Goal: Task Accomplishment & Management: Manage account settings

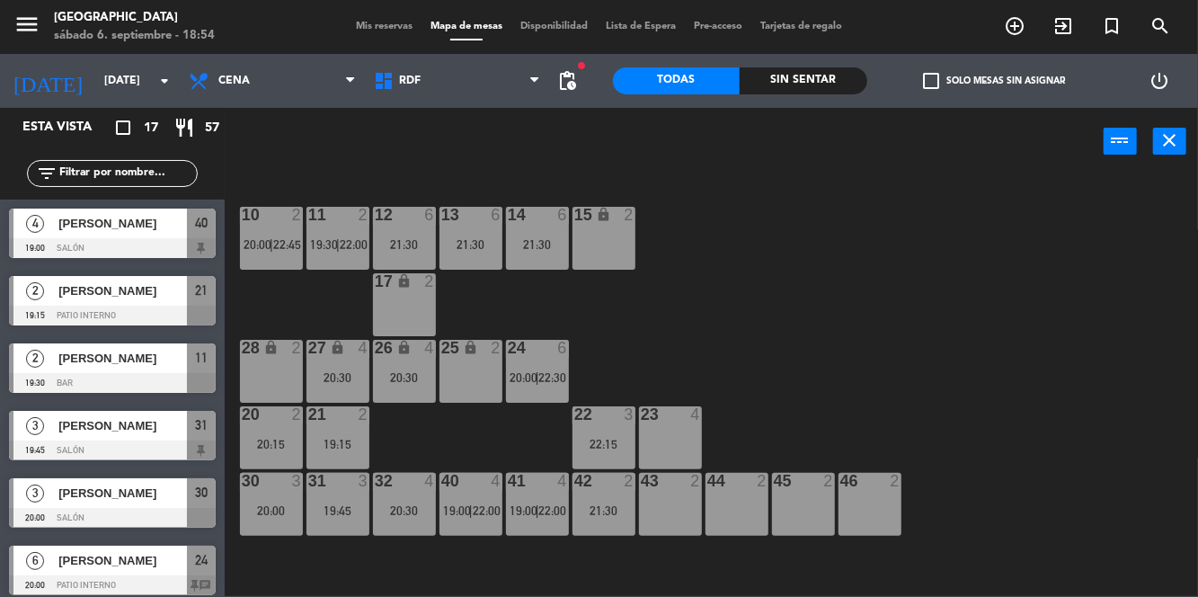
scroll to position [2, 0]
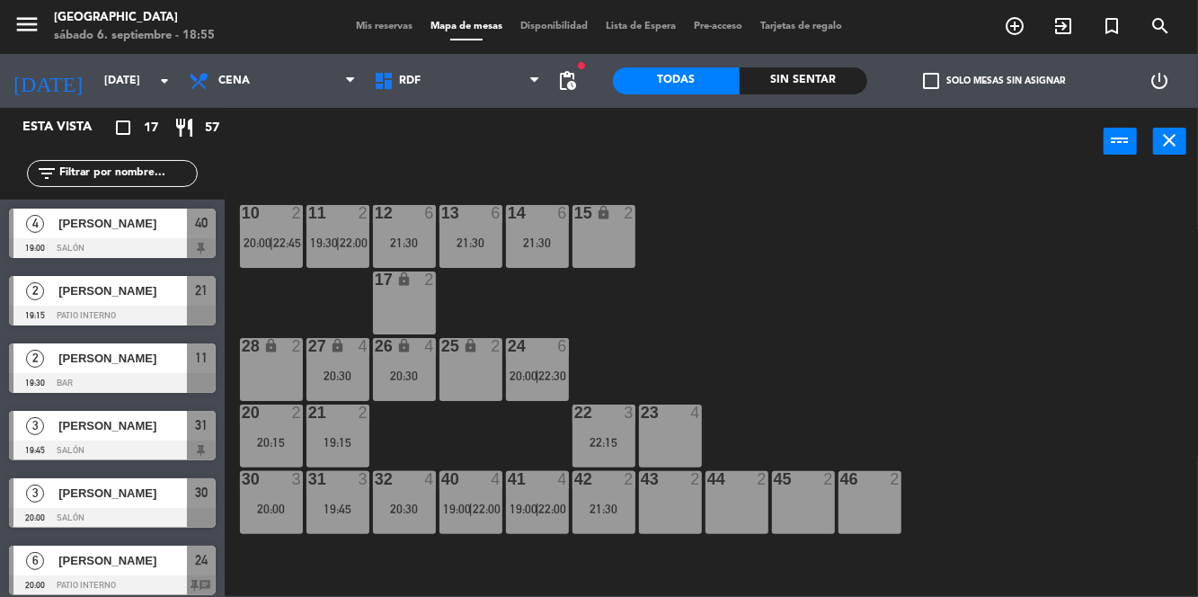
click at [368, 49] on div "menu [GEOGRAPHIC_DATA] [DATE] 6. septiembre - 18:55 Mis reservas Mapa de mesas …" at bounding box center [599, 27] width 1198 height 54
click at [355, 30] on span "Mis reservas" at bounding box center [384, 27] width 75 height 10
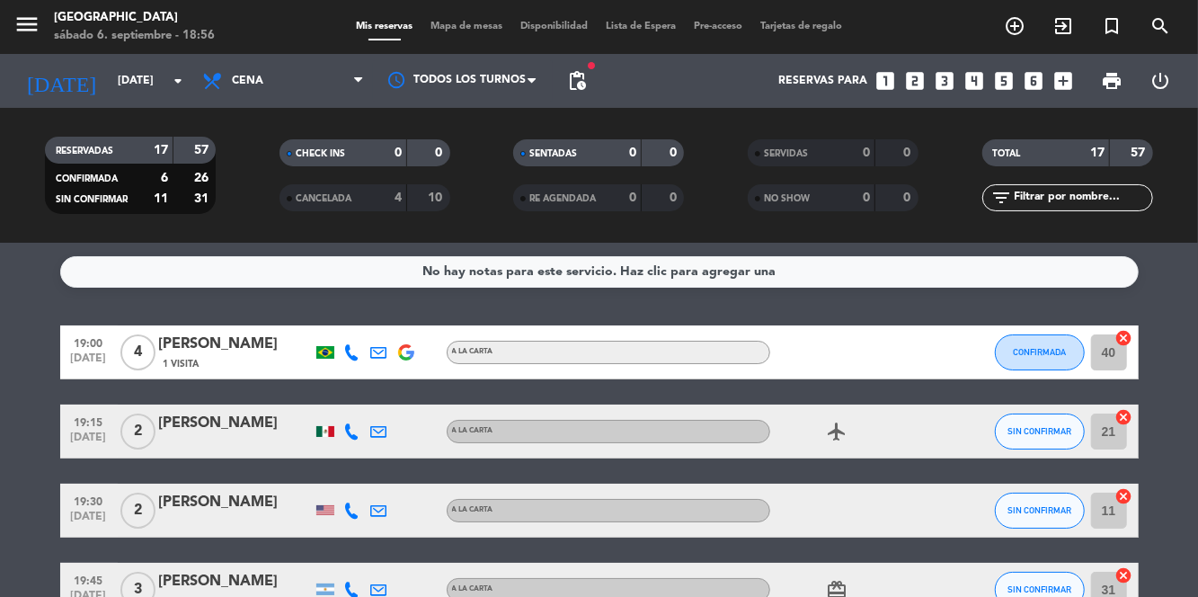
click at [454, 22] on span "Mapa de mesas" at bounding box center [466, 27] width 90 height 10
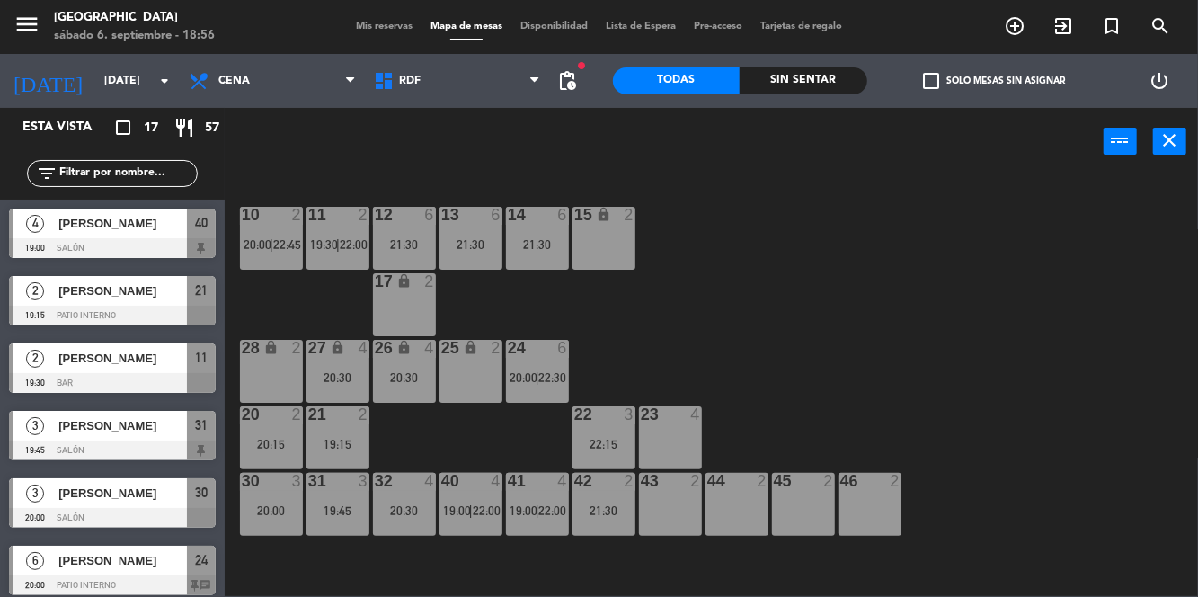
click at [351, 27] on span "Mis reservas" at bounding box center [384, 27] width 75 height 10
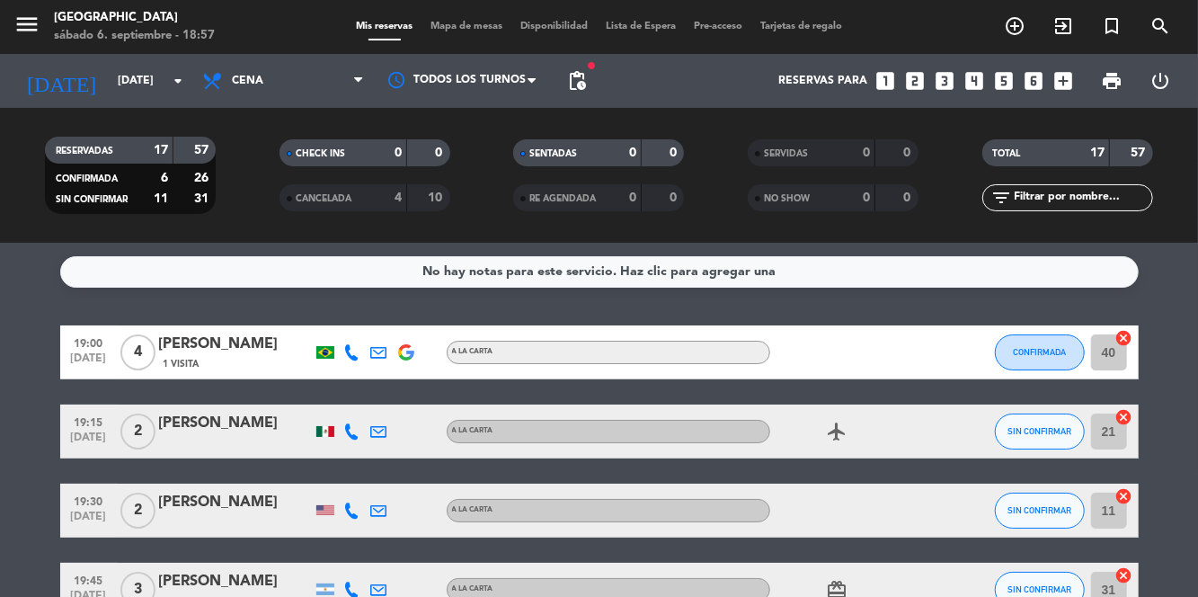
click at [352, 358] on icon at bounding box center [352, 352] width 16 height 16
click at [388, 322] on span at bounding box center [387, 322] width 14 height 14
